Goal: Navigation & Orientation: Locate item on page

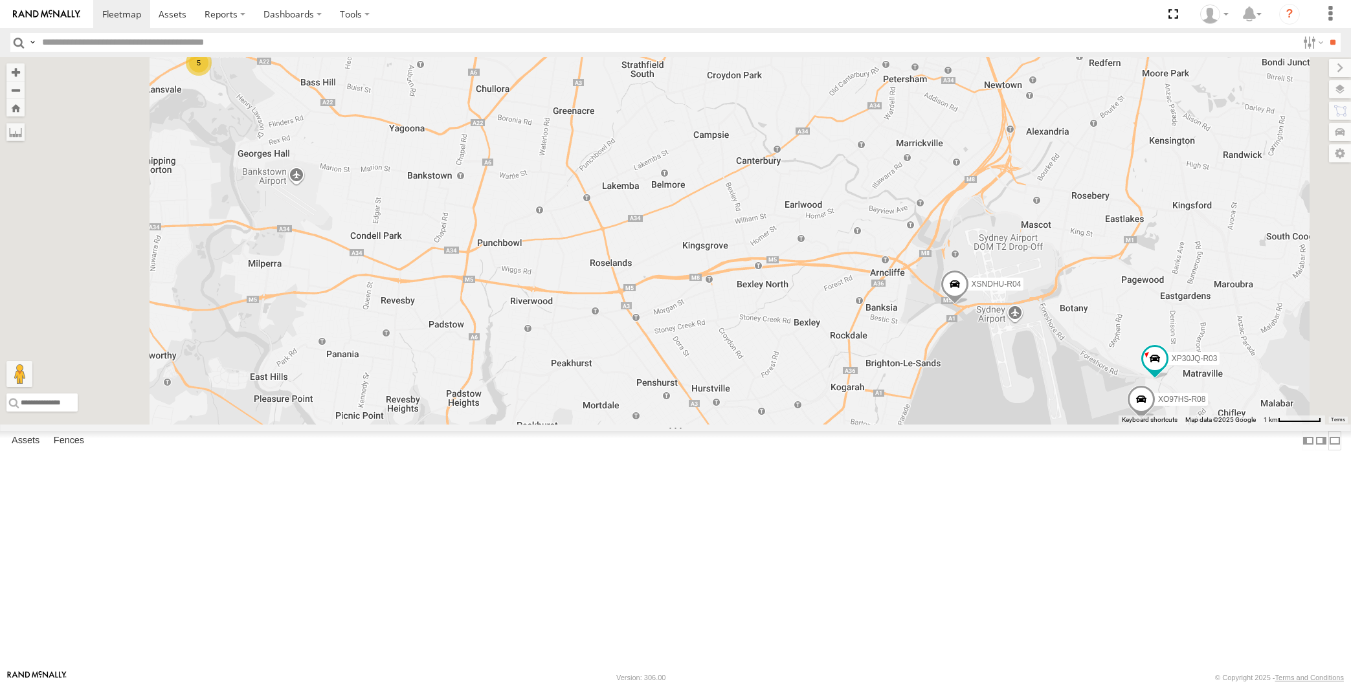
click at [1328, 450] on label at bounding box center [1334, 440] width 13 height 19
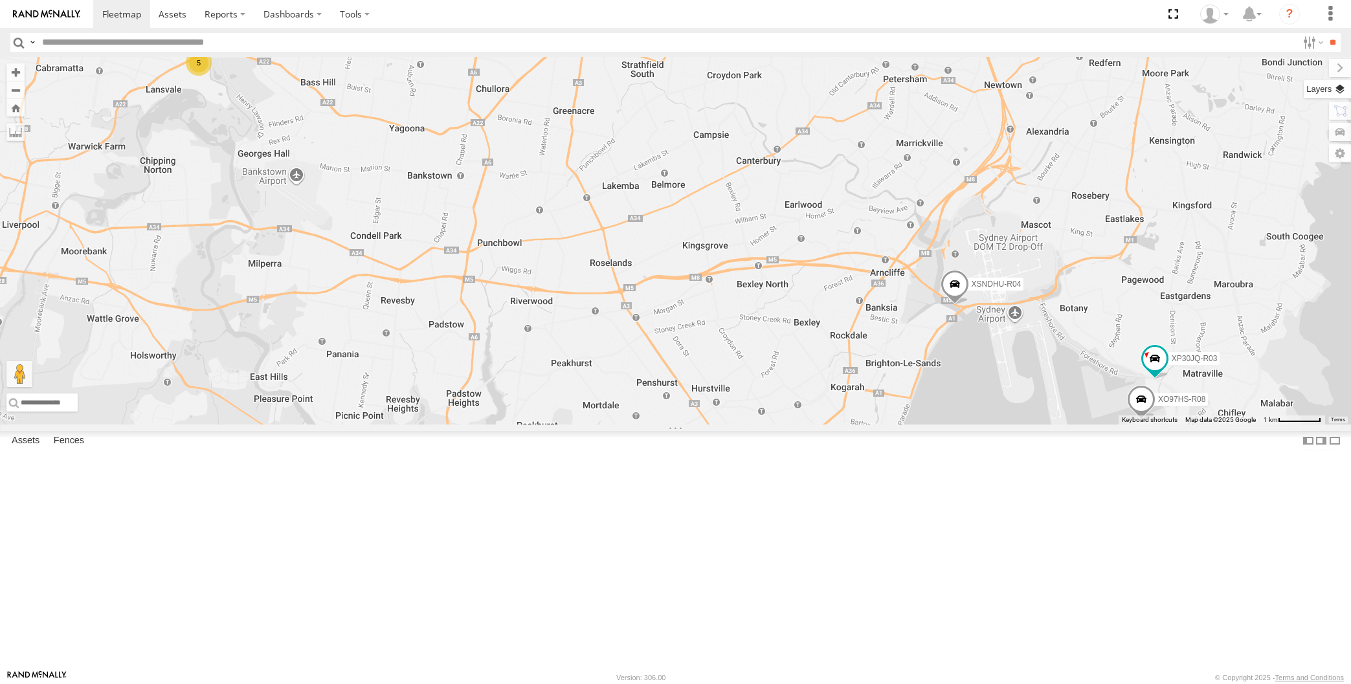
click at [1342, 88] on label at bounding box center [1327, 89] width 47 height 18
click at [0, 0] on span "Basemaps" at bounding box center [0, 0] width 0 height 0
click at [0, 0] on div "Night" at bounding box center [0, 0] width 0 height 0
click at [0, 0] on span "Satellite + Roadmap" at bounding box center [0, 0] width 0 height 0
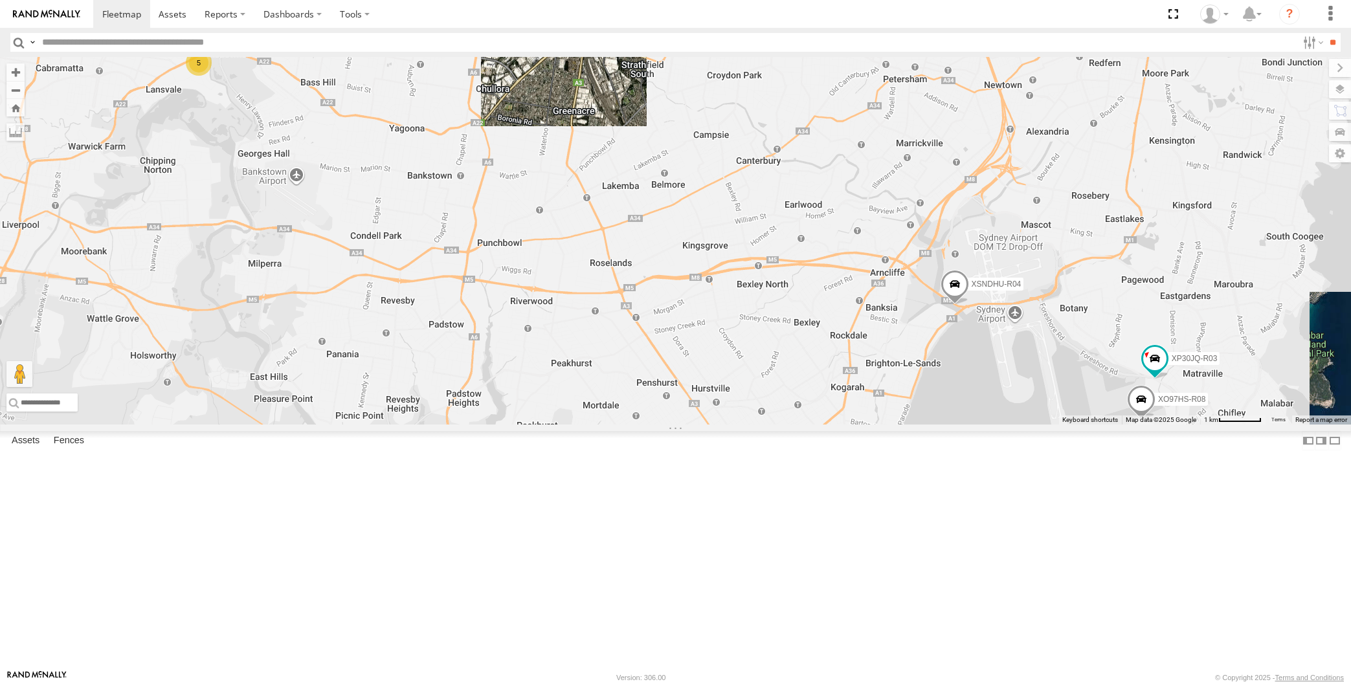
click at [0, 0] on span "Overlays" at bounding box center [0, 0] width 0 height 0
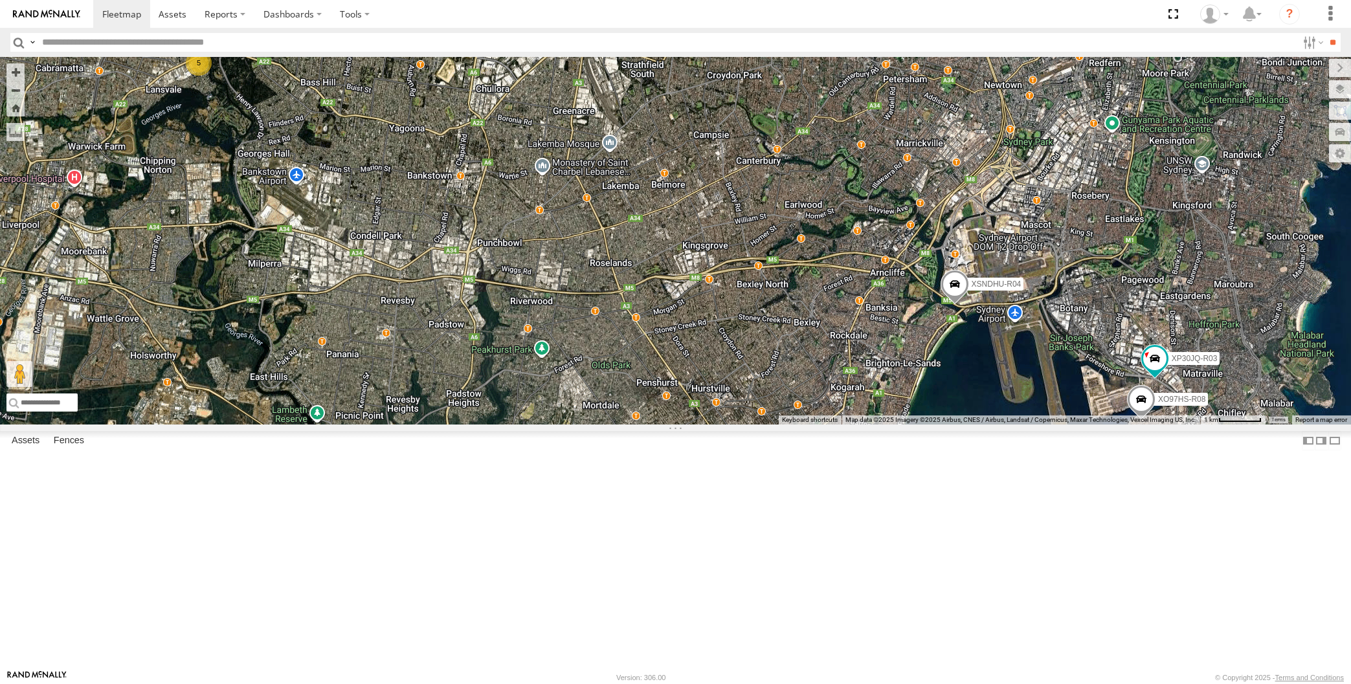
click at [0, 0] on span "Traffic" at bounding box center [0, 0] width 0 height 0
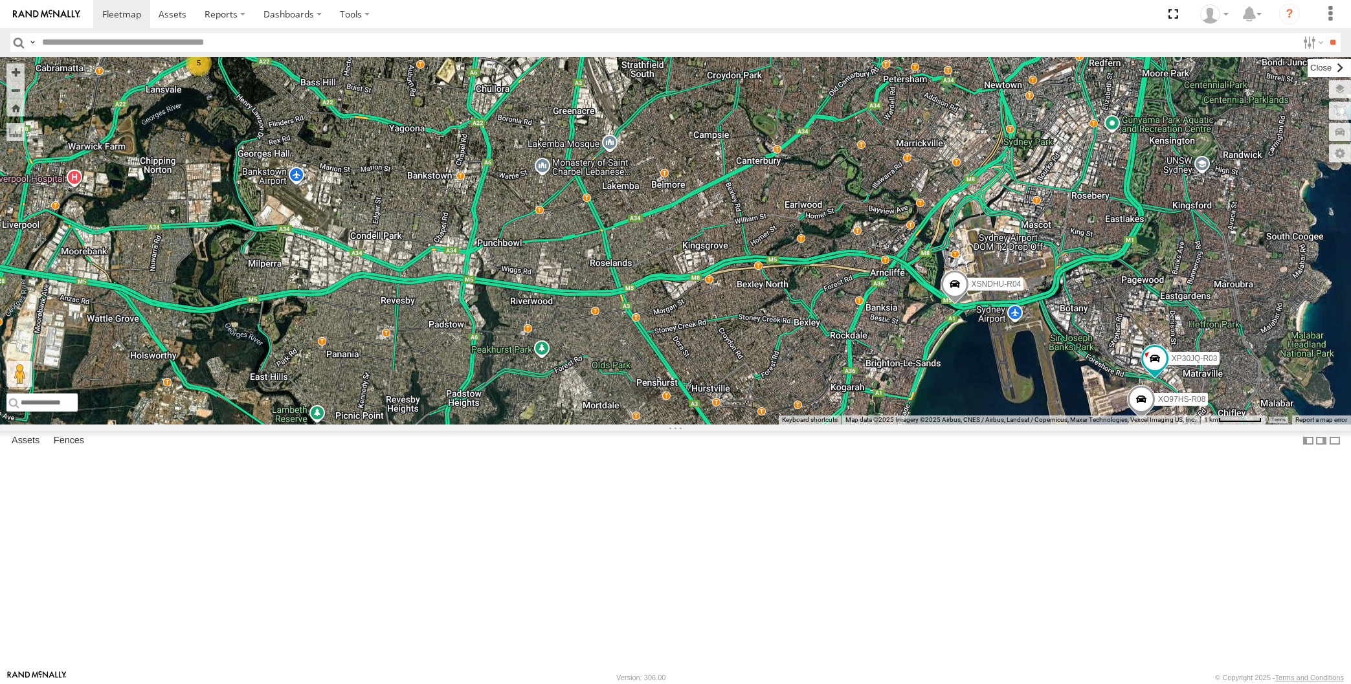
click at [1308, 73] on label at bounding box center [1329, 68] width 43 height 18
click at [1209, 425] on div "XP30JQ-R03 XSNDHU-R04 XO97HS-R08 5" at bounding box center [675, 241] width 1351 height 368
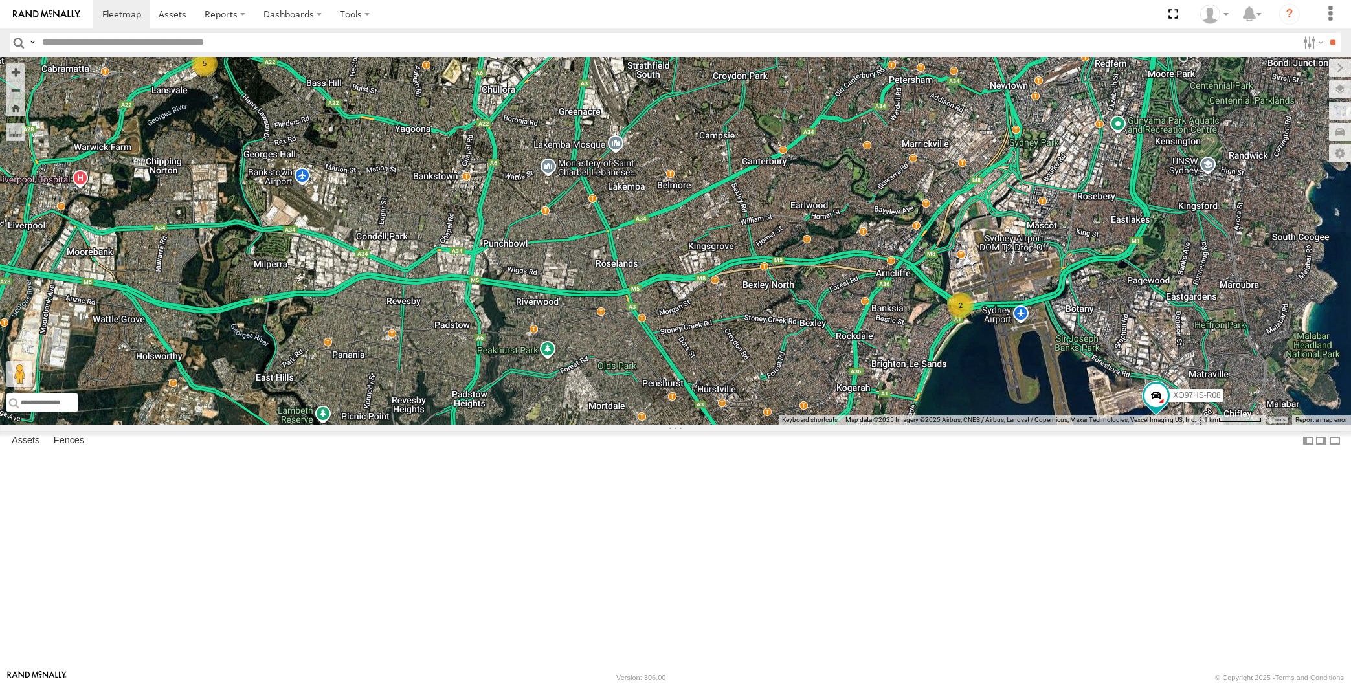
click at [851, 425] on div "2 5 XO97HS-R08" at bounding box center [675, 241] width 1351 height 368
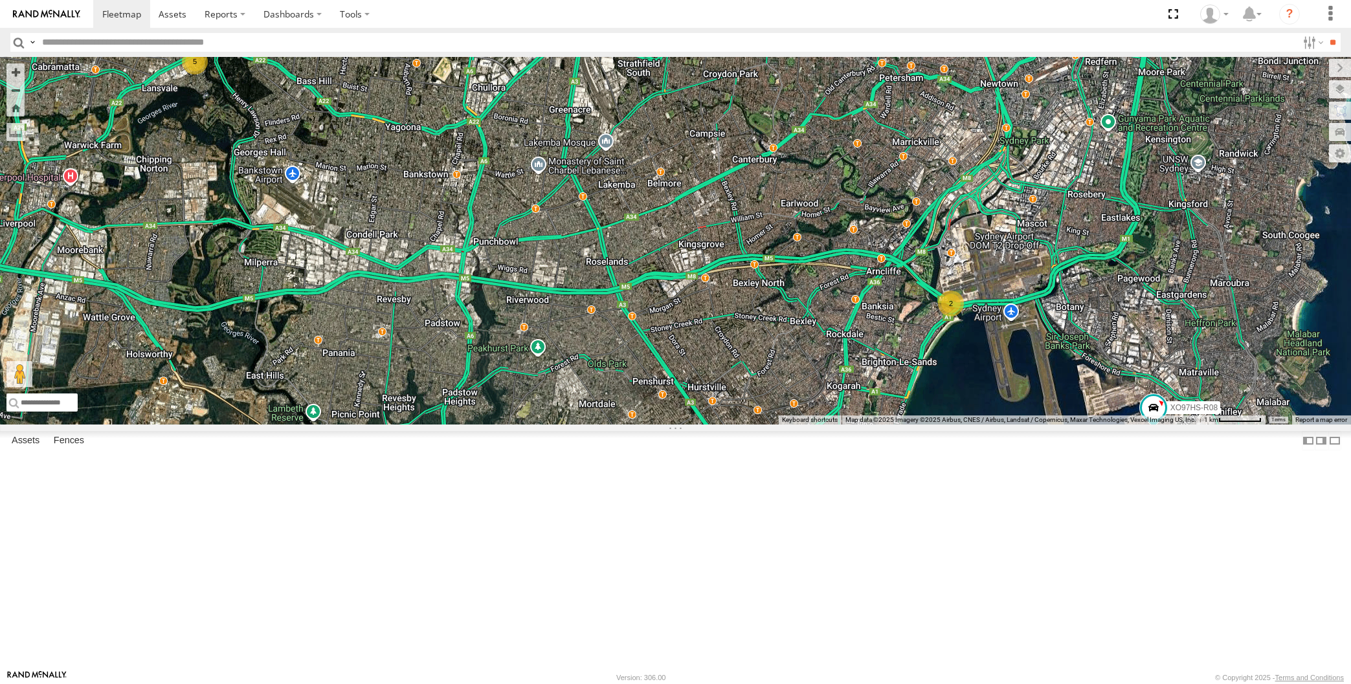
click at [565, 425] on div "2 5 XO97HS-R08" at bounding box center [675, 241] width 1351 height 368
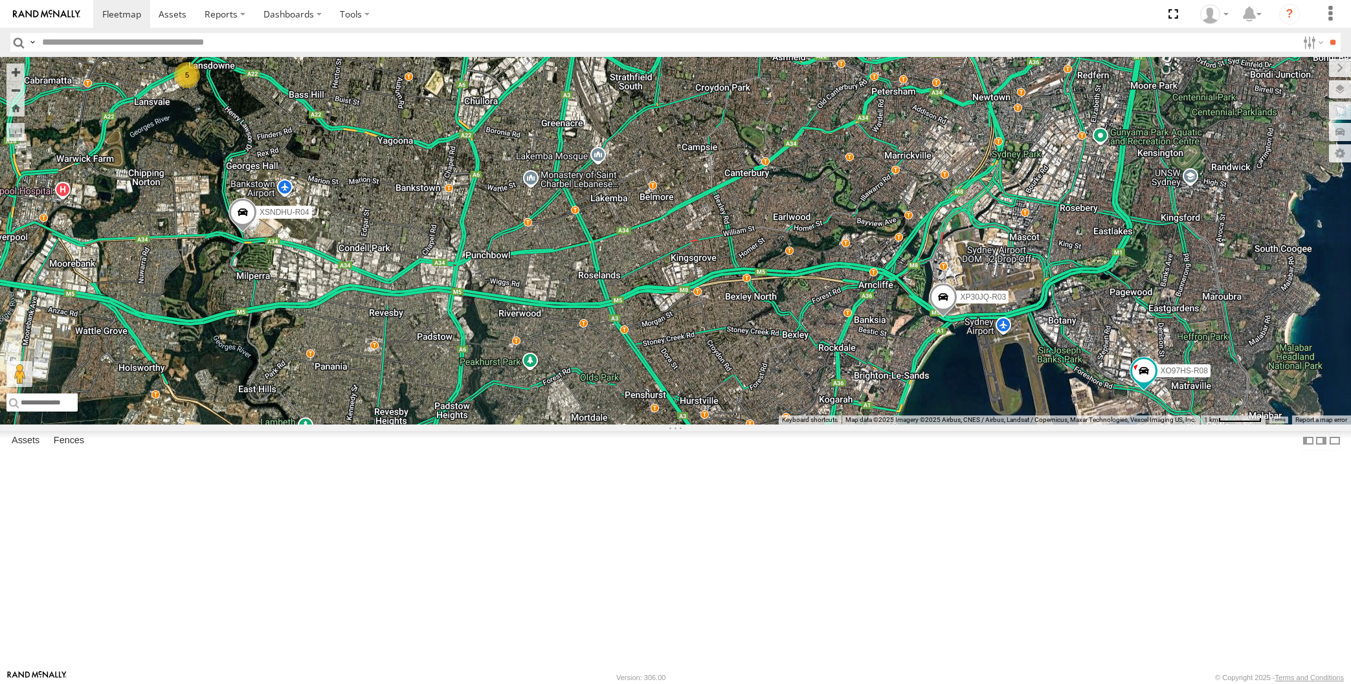
drag, startPoint x: 359, startPoint y: 462, endPoint x: 377, endPoint y: 452, distance: 20.9
click at [368, 425] on div "XP30JQ-R03 XSNDHU-R04 5 XO97HS-R08" at bounding box center [675, 241] width 1351 height 368
